Goal: Complete application form

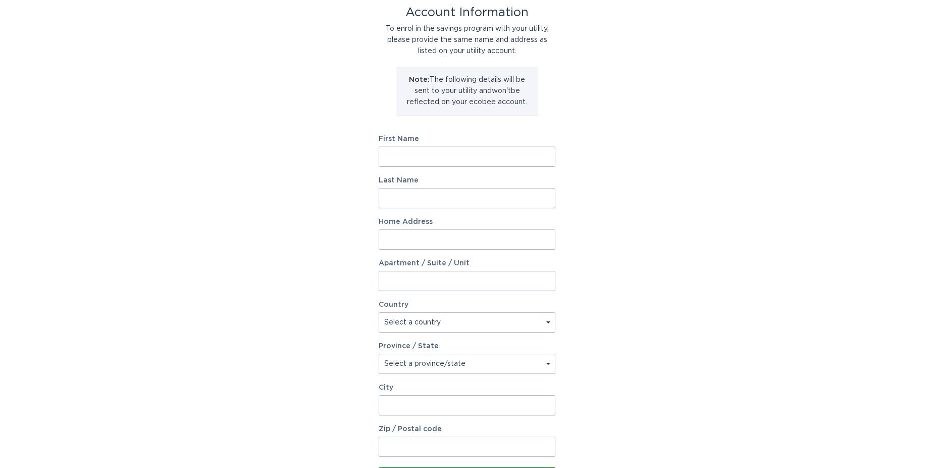
scroll to position [147, 0]
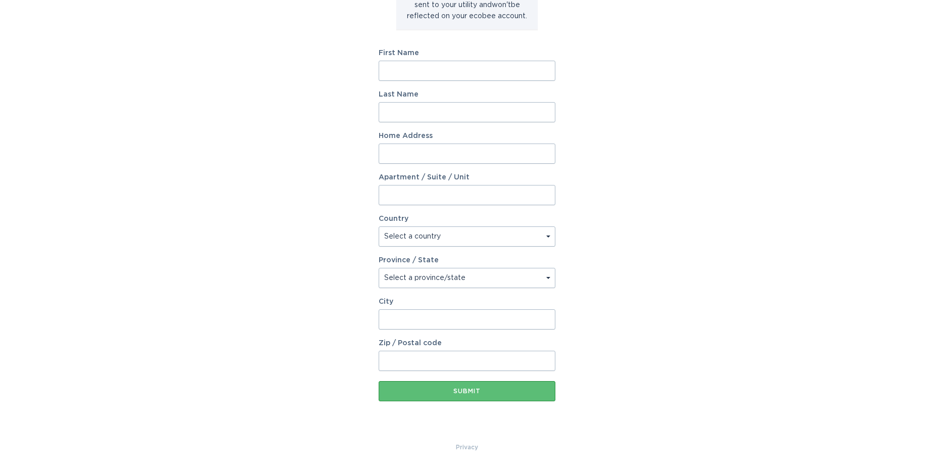
click at [412, 75] on input "First Name" at bounding box center [467, 71] width 177 height 20
type input "[PERSON_NAME]"
type input "Raza"
type input "[STREET_ADDRESS]"
click at [461, 240] on select "Select a country [GEOGRAPHIC_DATA] [GEOGRAPHIC_DATA]" at bounding box center [467, 236] width 177 height 20
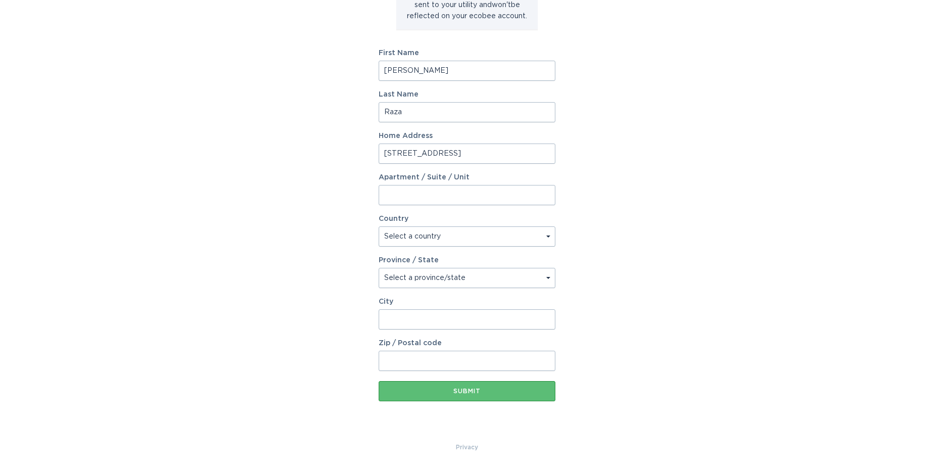
select select "CA"
click at [379, 226] on select "Select a country [GEOGRAPHIC_DATA] [GEOGRAPHIC_DATA]" at bounding box center [467, 236] width 177 height 20
click at [442, 278] on select "Select a province/state [GEOGRAPHIC_DATA] [GEOGRAPHIC_DATA] [GEOGRAPHIC_DATA] […" at bounding box center [467, 278] width 177 height 20
select select "ON"
click at [379, 268] on select "Select a province/state [GEOGRAPHIC_DATA] [GEOGRAPHIC_DATA] [GEOGRAPHIC_DATA] […" at bounding box center [467, 278] width 177 height 20
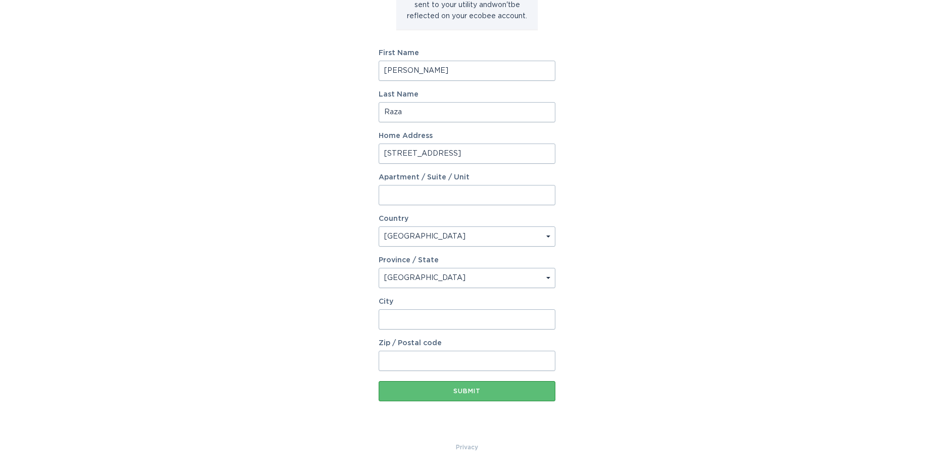
click at [413, 320] on input "City" at bounding box center [467, 319] width 177 height 20
type input "[PERSON_NAME]"
click at [393, 358] on input "L5E 1P6" at bounding box center [467, 361] width 177 height 20
type input "L9E 1P6"
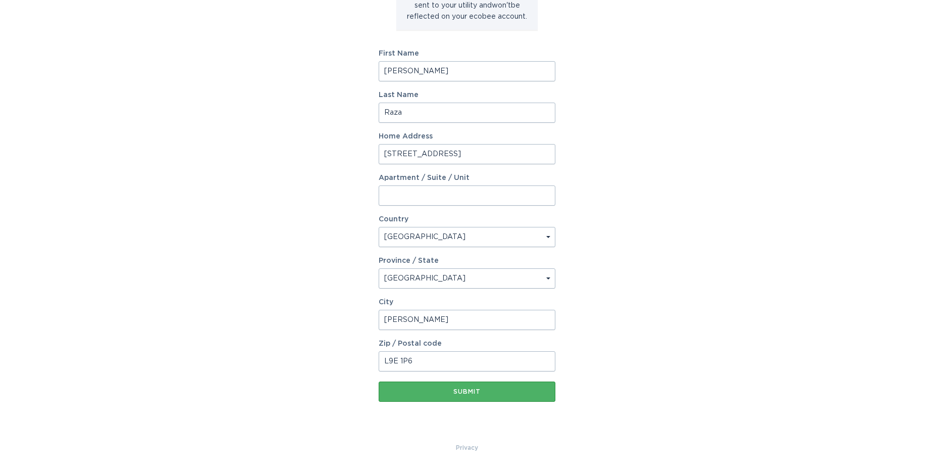
click at [472, 393] on div "Submit" at bounding box center [467, 391] width 167 height 6
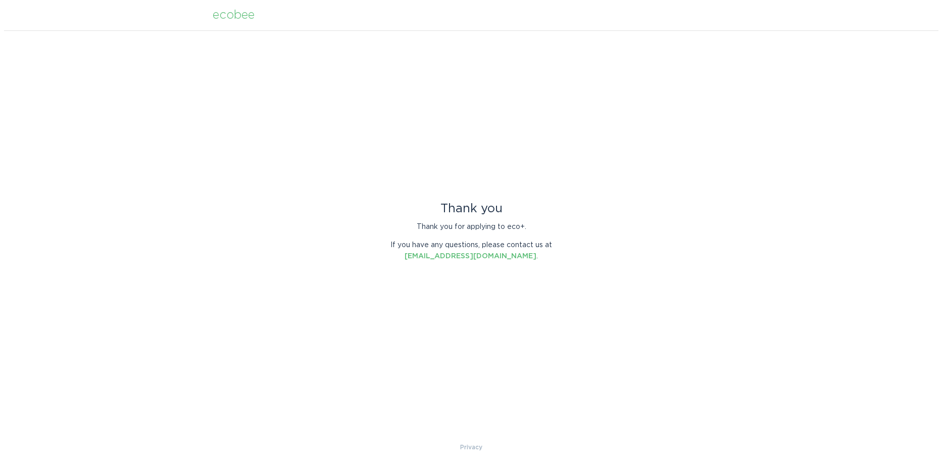
scroll to position [0, 0]
